Goal: Information Seeking & Learning: Learn about a topic

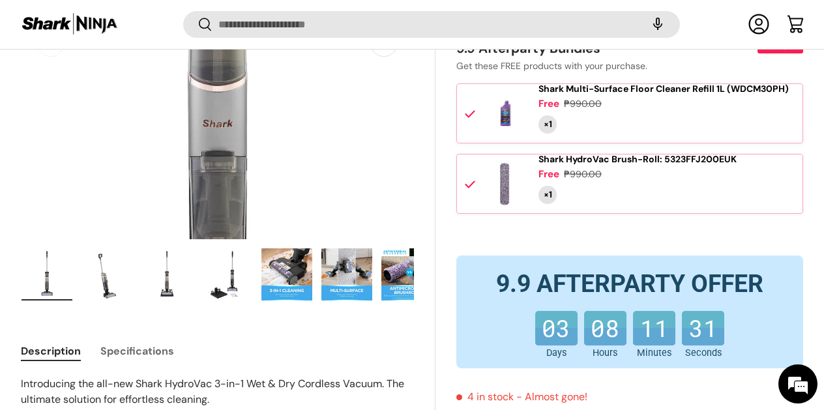
scroll to position [288, 0]
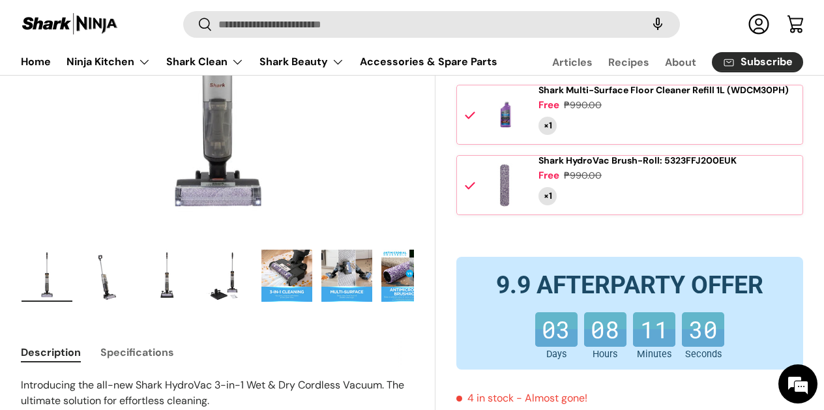
click at [294, 273] on img "Gallery Viewer" at bounding box center [287, 276] width 51 height 52
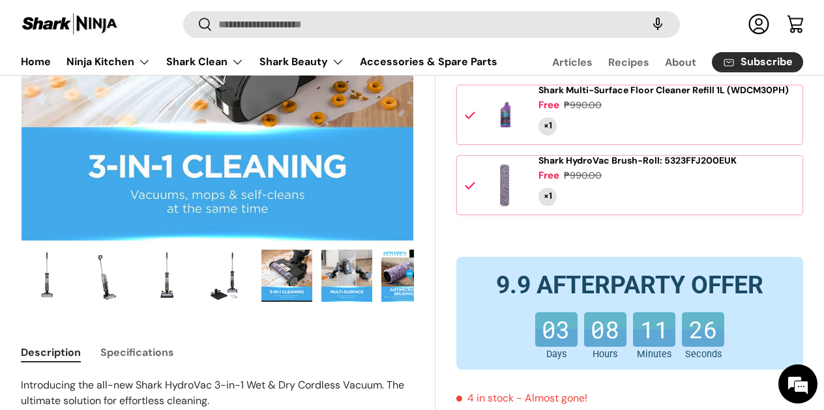
click at [357, 279] on img "Gallery Viewer" at bounding box center [347, 276] width 51 height 52
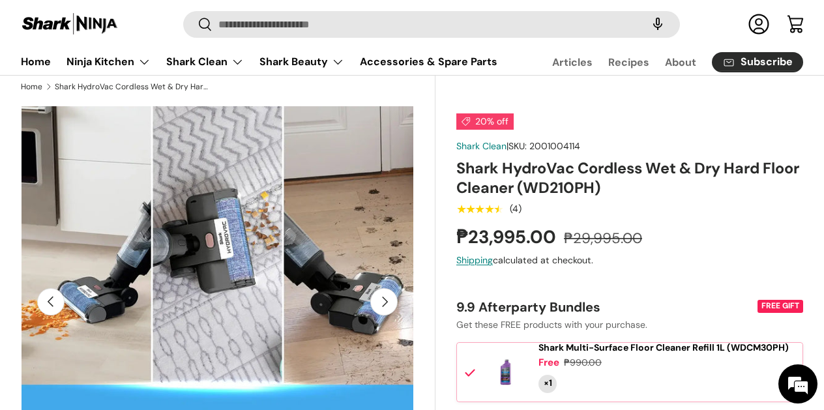
scroll to position [46, 0]
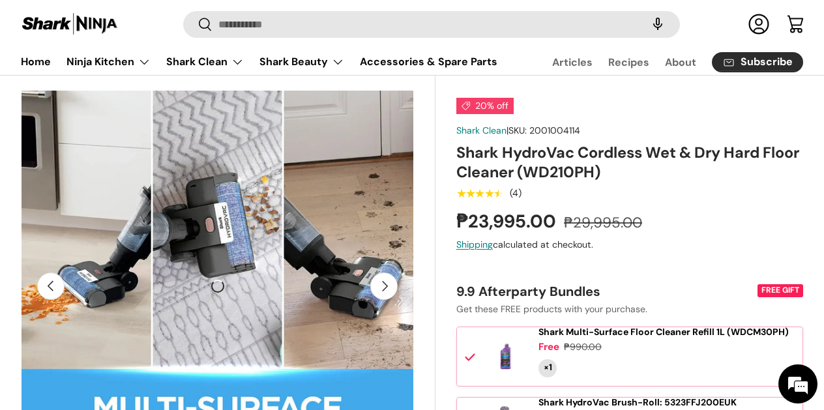
click at [382, 287] on button "Next" at bounding box center [383, 286] width 27 height 27
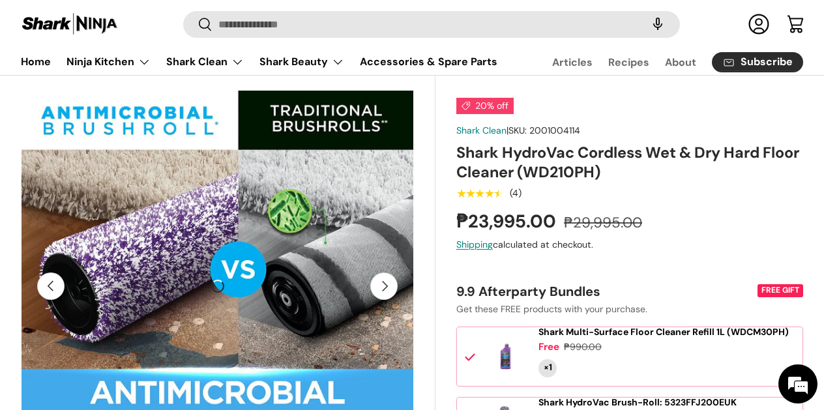
scroll to position [0, 360]
click at [385, 284] on button "Next" at bounding box center [383, 286] width 27 height 27
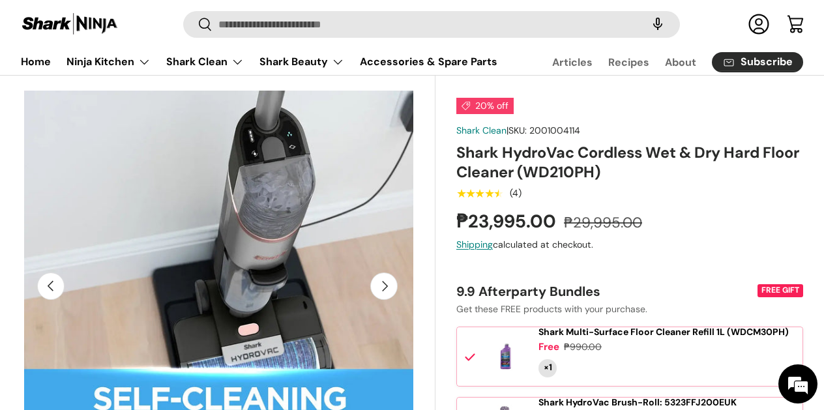
scroll to position [0, 2798]
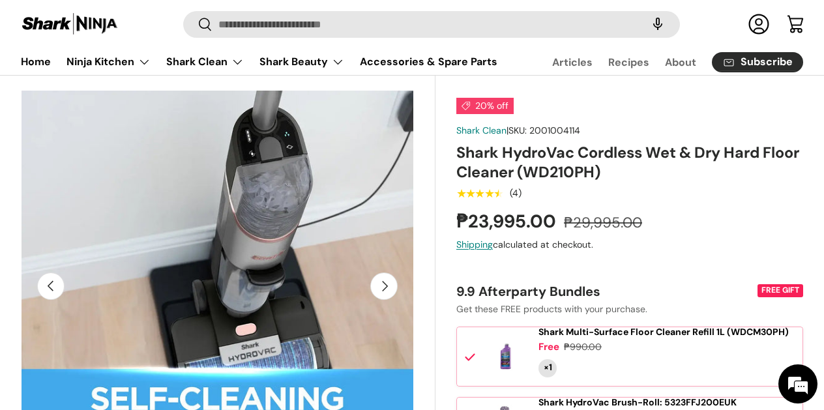
click at [385, 284] on button "Next" at bounding box center [383, 286] width 27 height 27
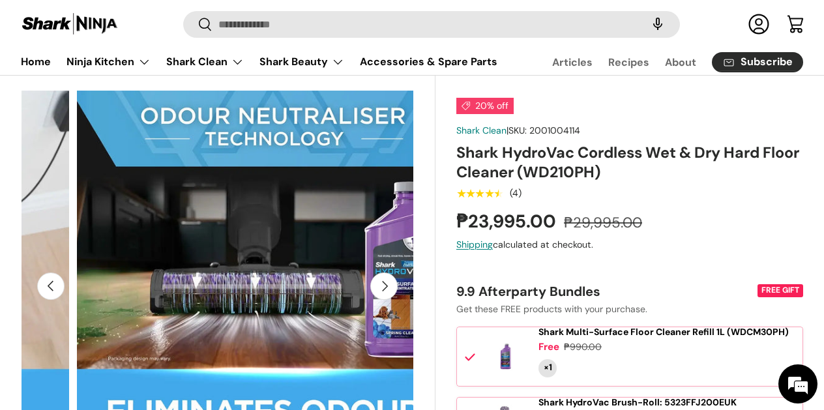
scroll to position [0, 3198]
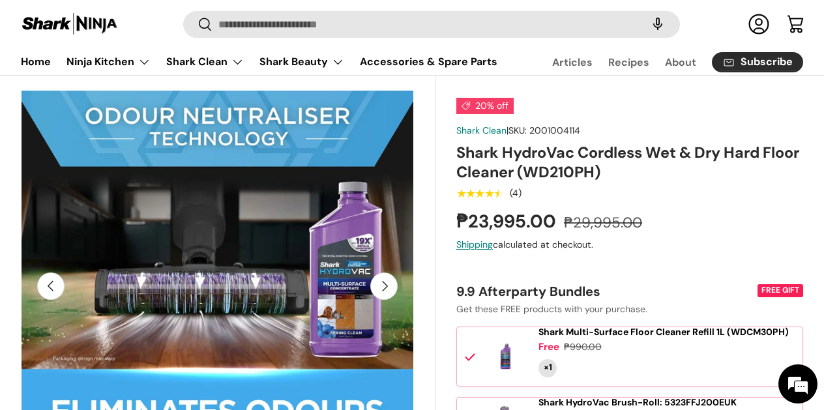
click at [385, 284] on button "Next" at bounding box center [383, 286] width 27 height 27
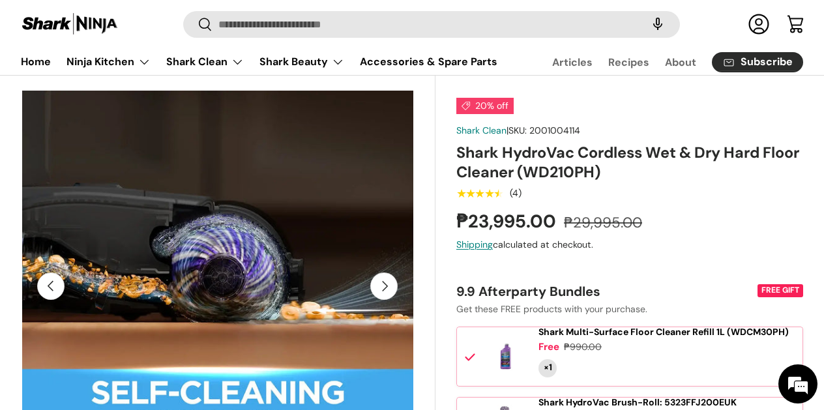
scroll to position [0, 3598]
click at [50, 286] on button "Previous" at bounding box center [50, 286] width 27 height 27
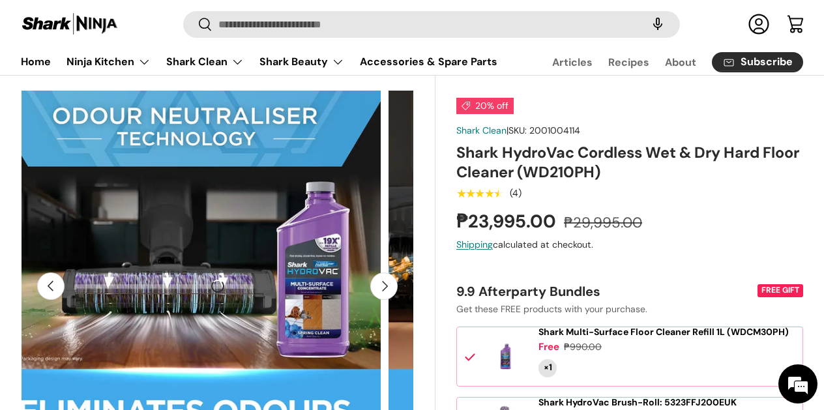
scroll to position [0, 3198]
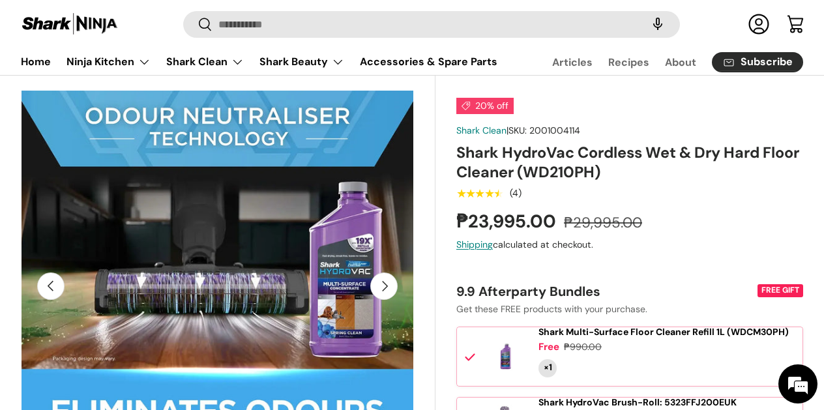
click at [53, 290] on button "Previous" at bounding box center [50, 286] width 27 height 27
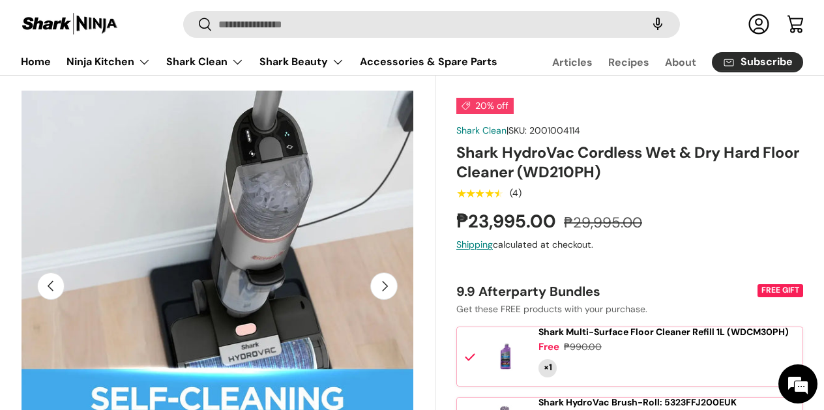
click at [53, 290] on button "Previous" at bounding box center [50, 286] width 27 height 27
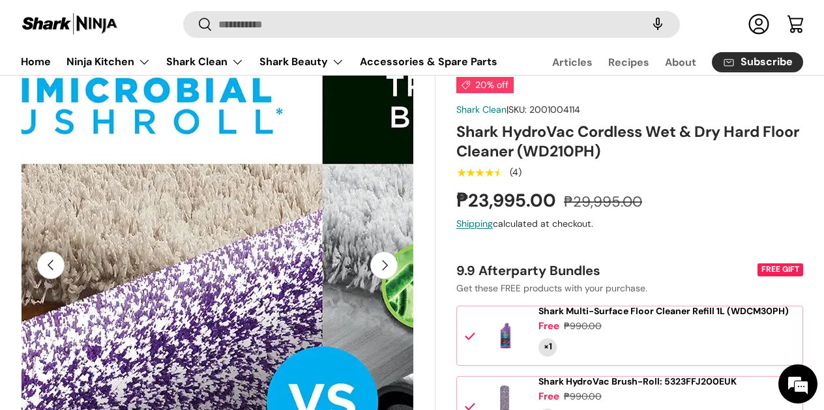
scroll to position [68, 0]
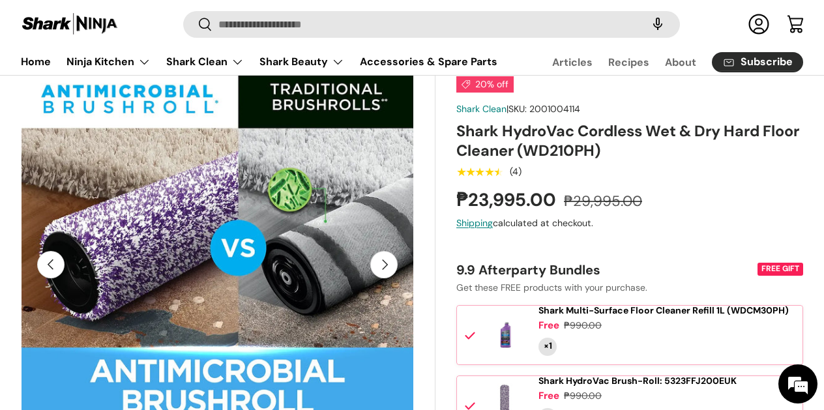
click at [48, 263] on button "Previous" at bounding box center [50, 264] width 27 height 27
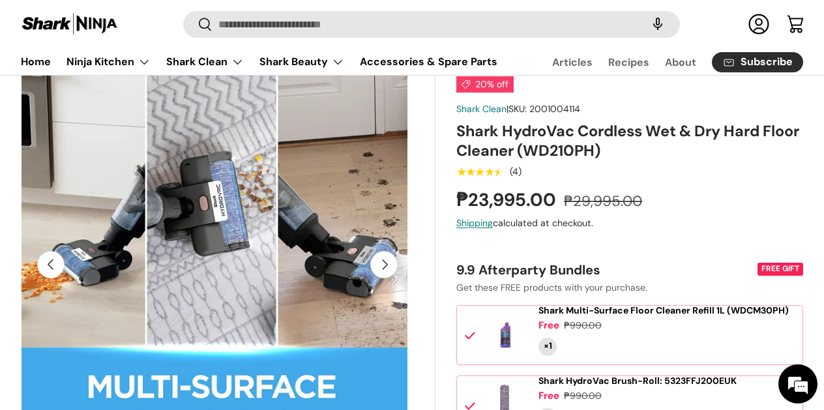
scroll to position [0, 300]
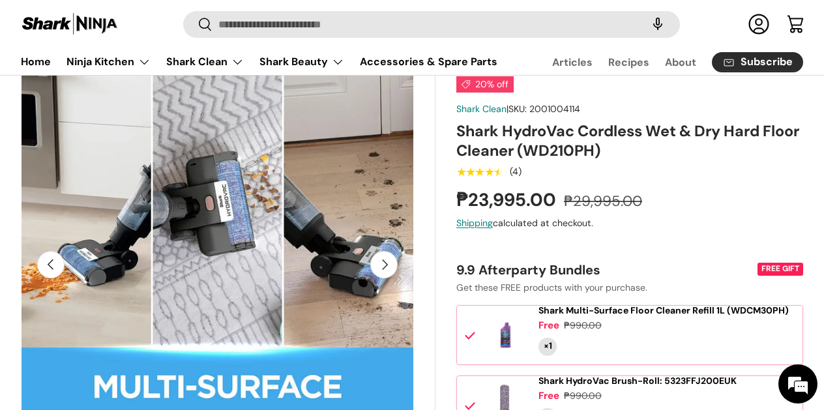
click at [48, 263] on button "Previous" at bounding box center [50, 264] width 27 height 27
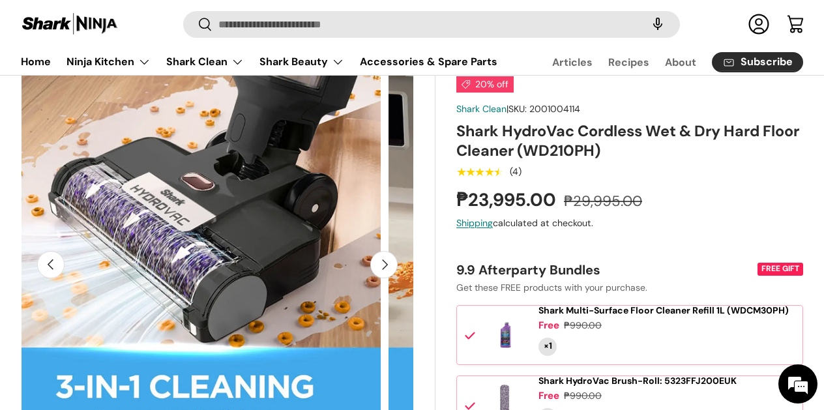
scroll to position [0, 0]
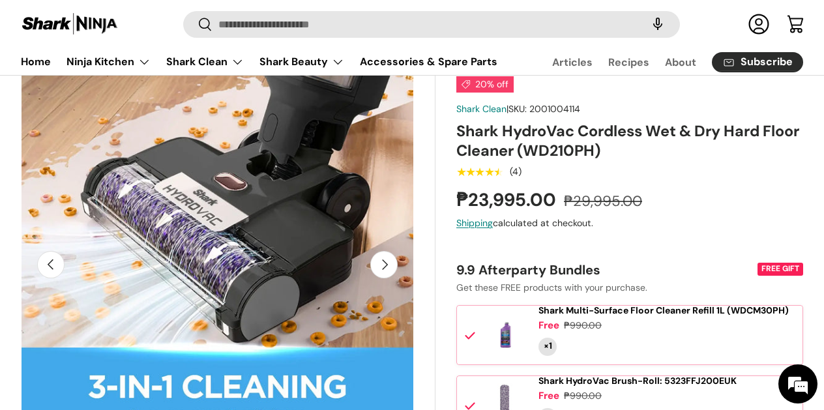
click at [48, 265] on button "Previous" at bounding box center [50, 264] width 27 height 27
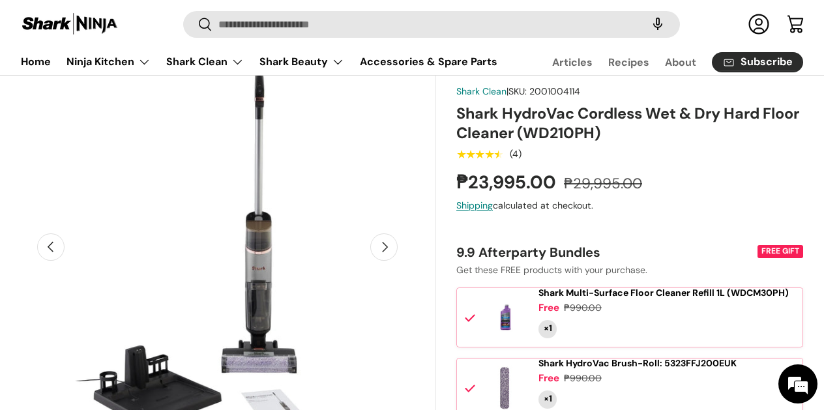
click at [385, 245] on button "Next" at bounding box center [383, 246] width 27 height 27
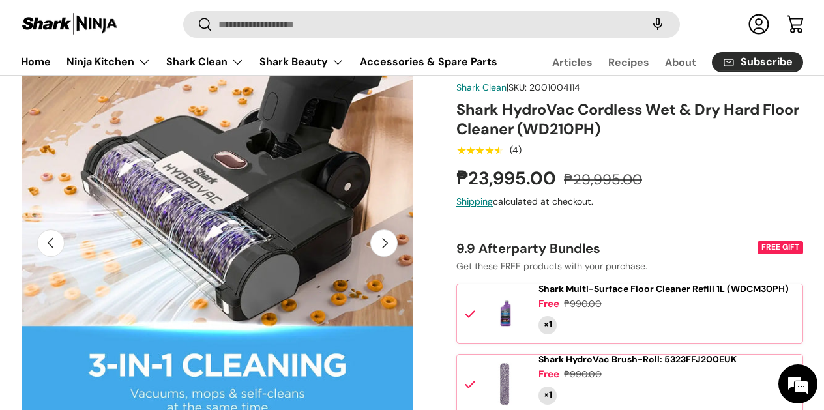
click at [50, 248] on button "Previous" at bounding box center [50, 243] width 27 height 27
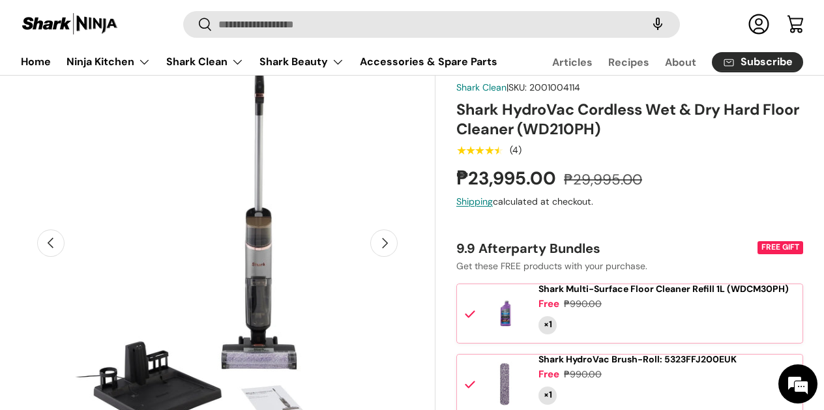
click at [387, 243] on button "Next" at bounding box center [383, 243] width 27 height 27
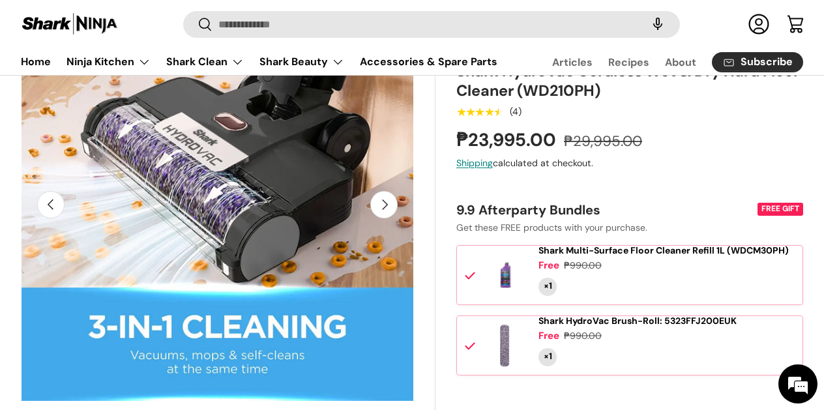
click at [51, 211] on button "Previous" at bounding box center [50, 204] width 27 height 27
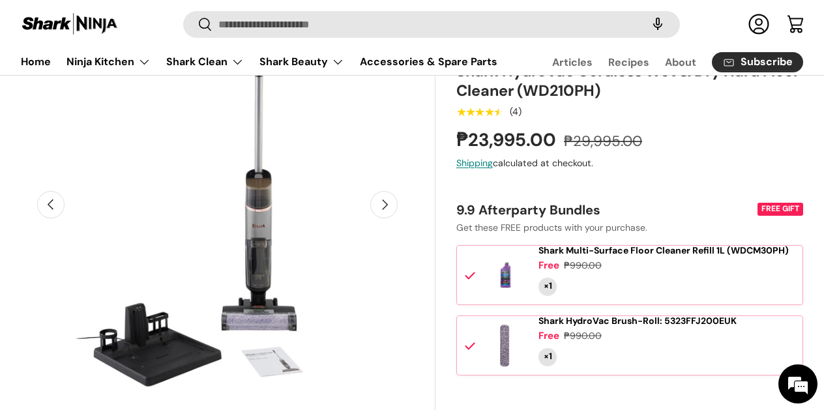
click at [386, 204] on button "Next" at bounding box center [383, 204] width 27 height 27
